Goal: Navigation & Orientation: Understand site structure

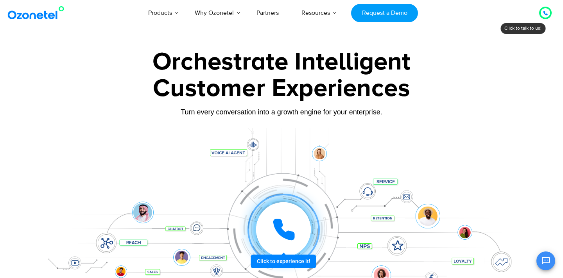
click at [546, 13] on icon at bounding box center [545, 13] width 5 height 5
click at [545, 11] on icon at bounding box center [545, 13] width 4 height 4
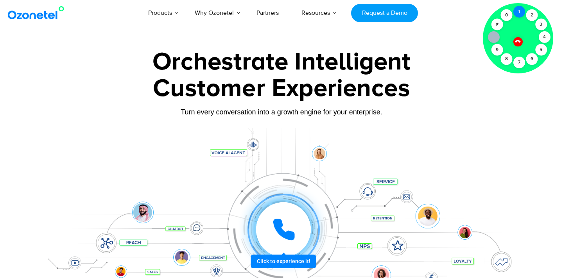
click at [519, 11] on div "1" at bounding box center [519, 12] width 12 height 12
click at [516, 43] on icon at bounding box center [517, 41] width 7 height 7
